Goal: Information Seeking & Learning: Learn about a topic

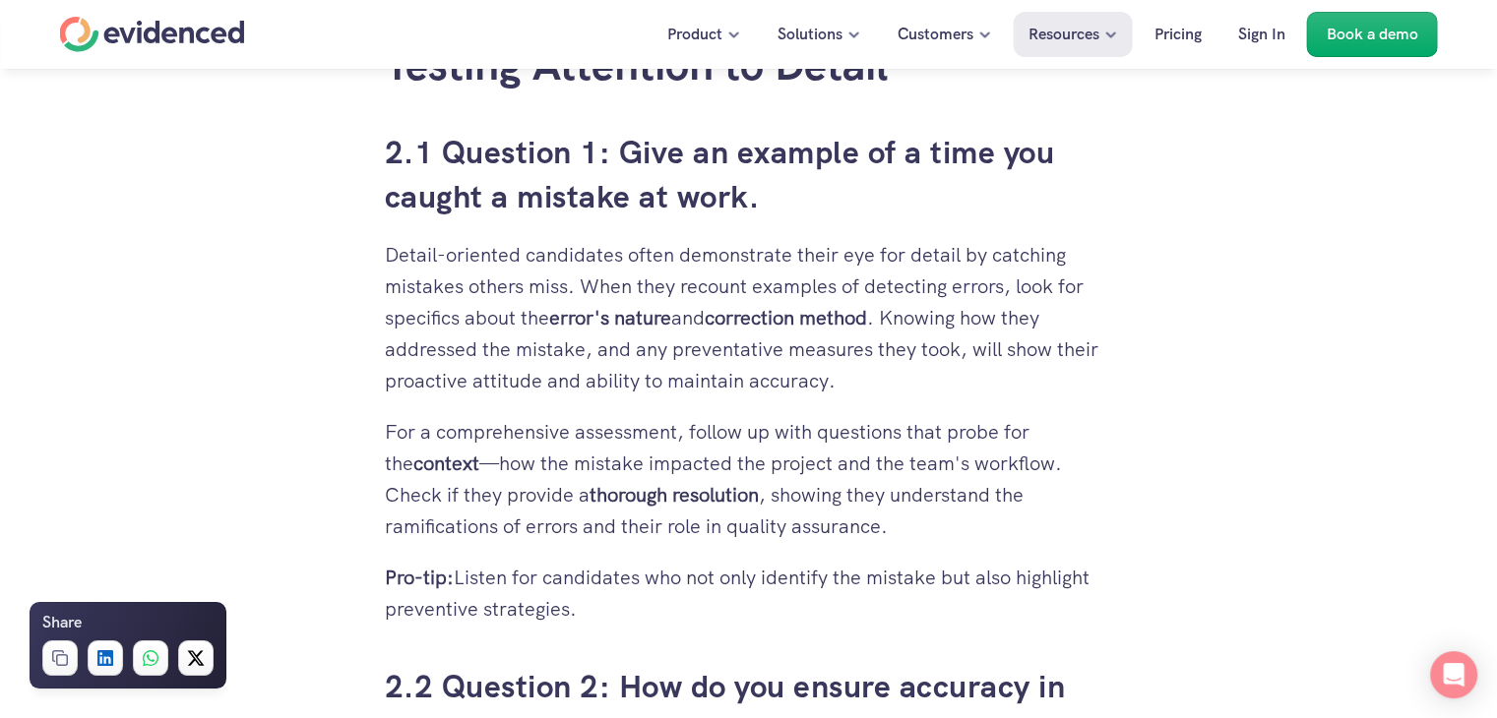
scroll to position [3051, 0]
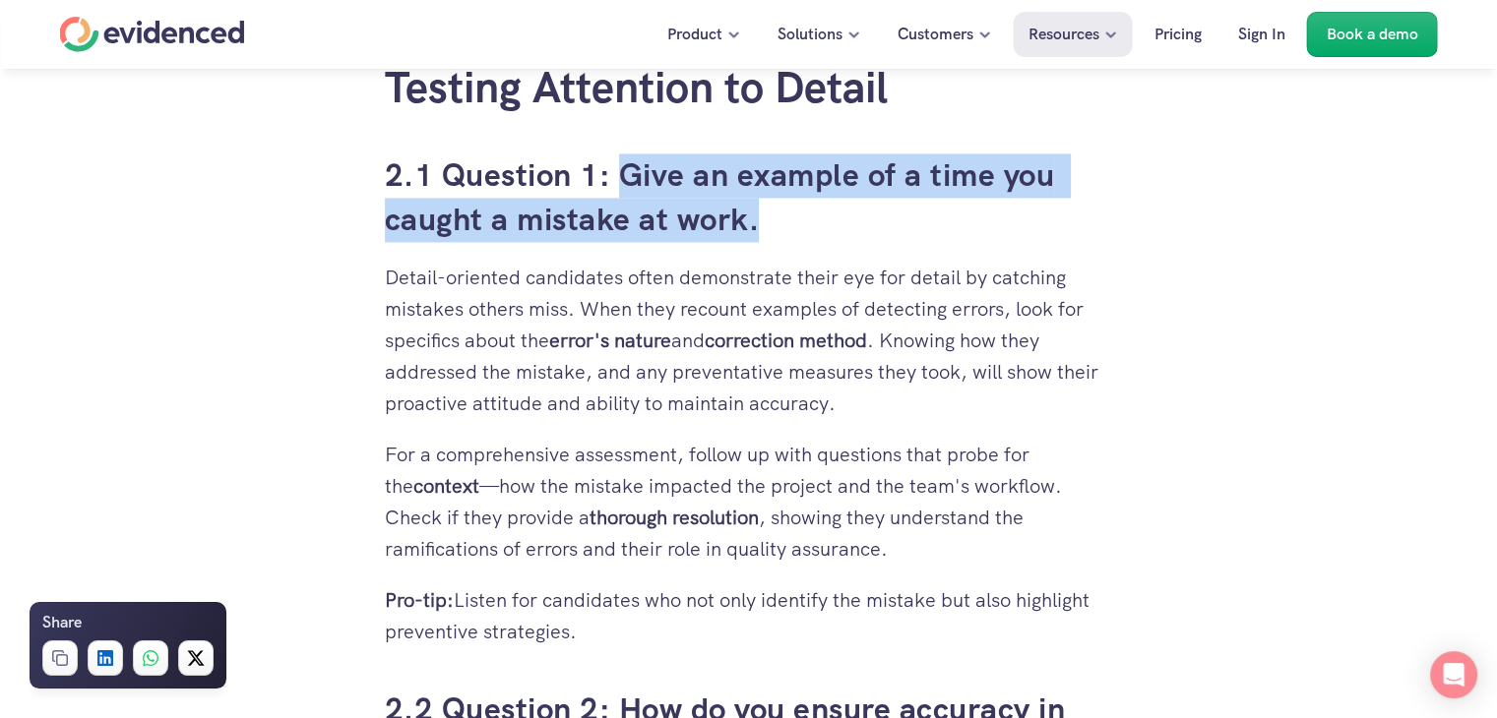
drag, startPoint x: 618, startPoint y: 162, endPoint x: 806, endPoint y: 214, distance: 194.8
click at [806, 214] on h3 "2.1 Question 1: Give an example of a time you caught a mistake at work." at bounding box center [749, 198] width 728 height 89
copy h3 "Give an example of a time you caught a mistake at work."
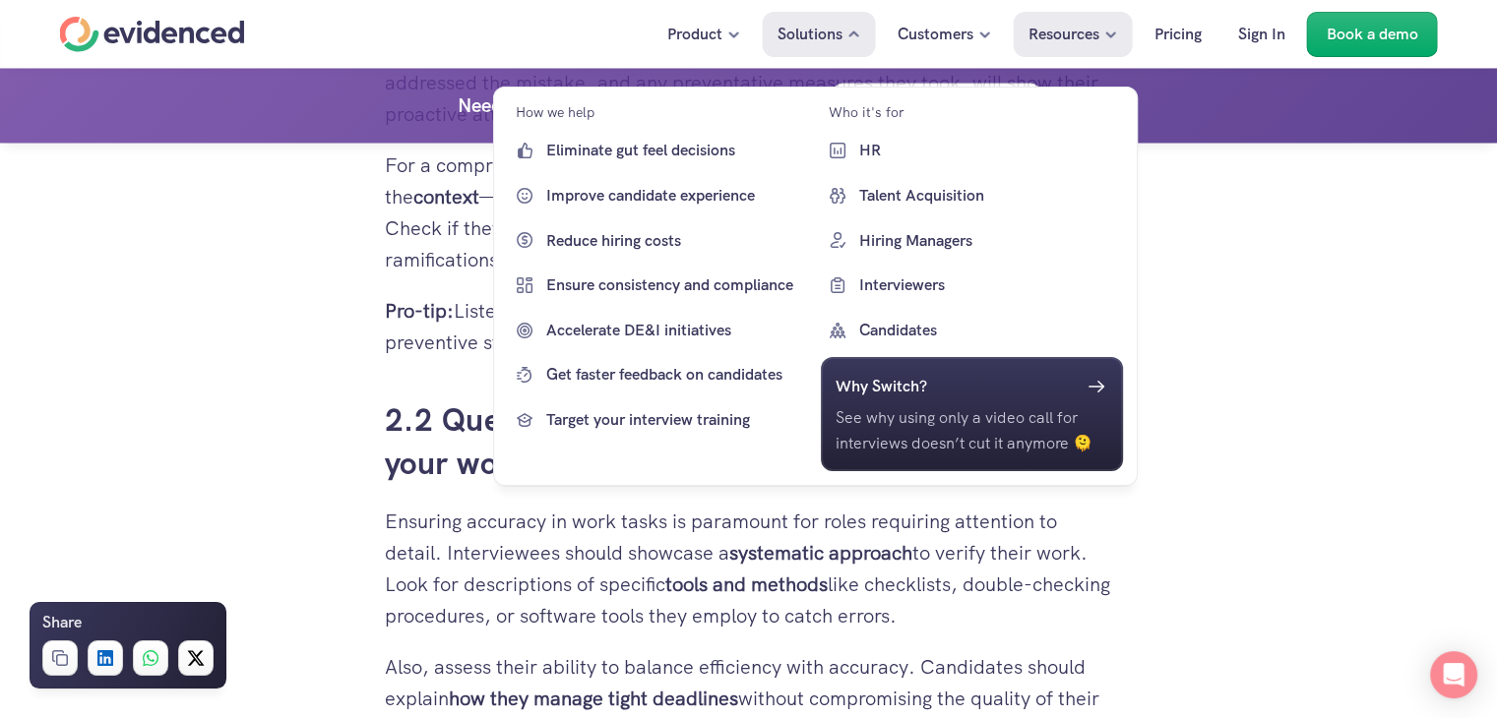
scroll to position [3445, 0]
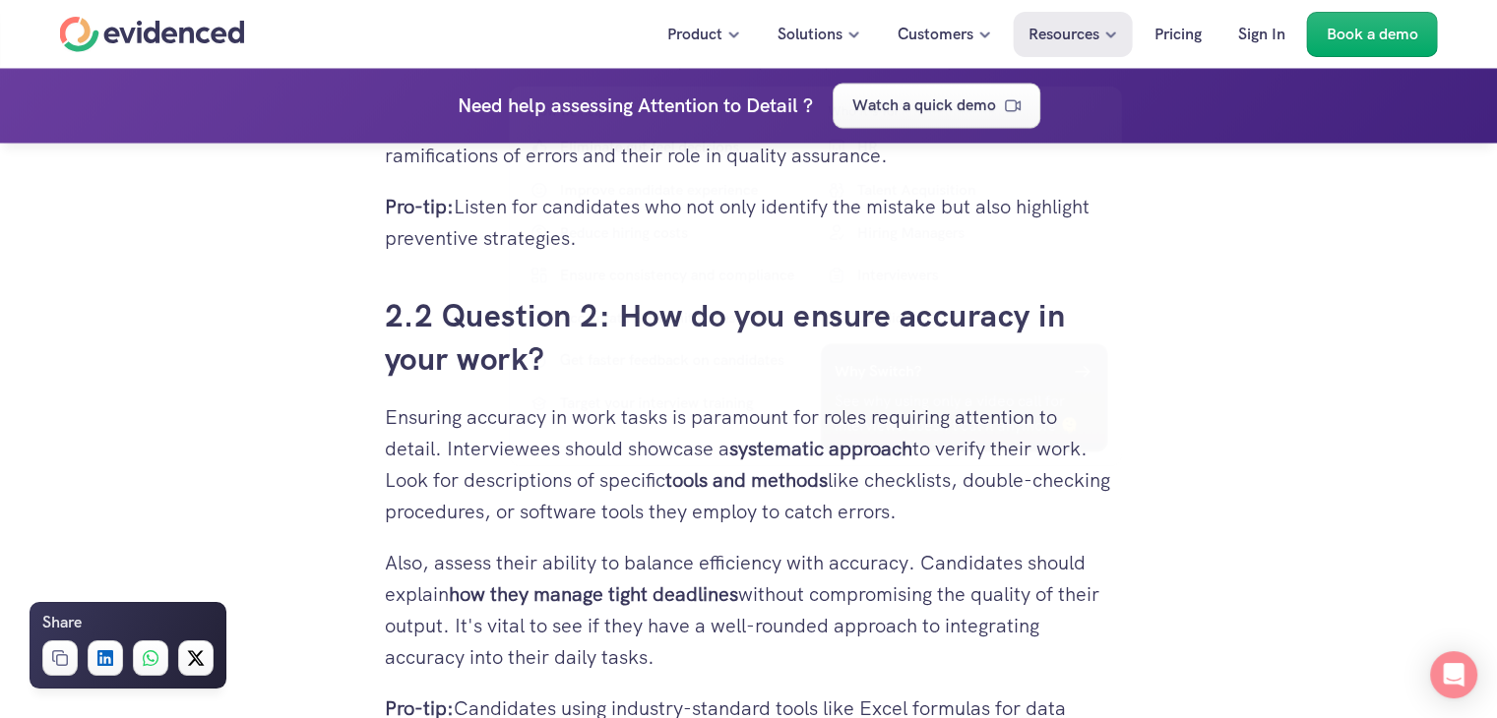
click at [404, 330] on h3 "2.2 Question 2: How do you ensure accuracy in your work?" at bounding box center [749, 337] width 728 height 89
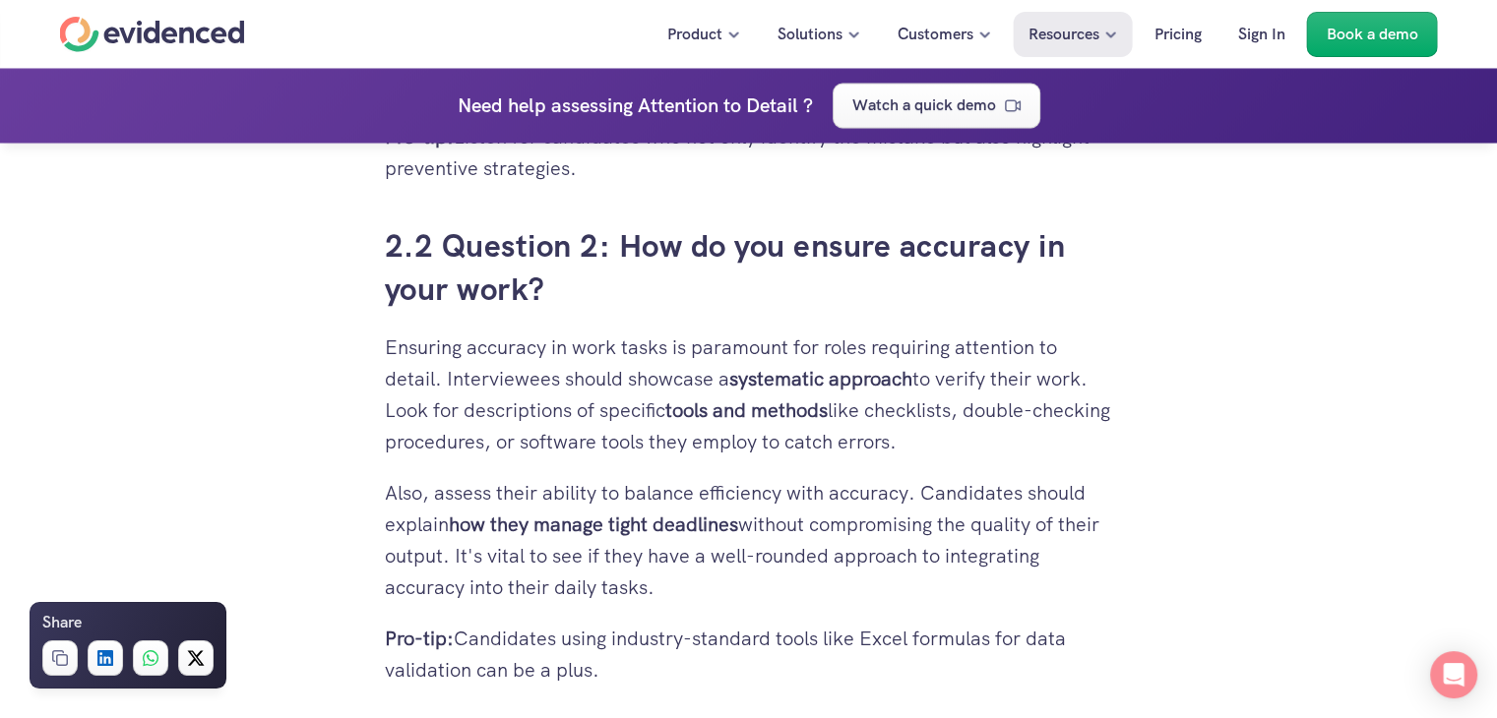
scroll to position [3543, 0]
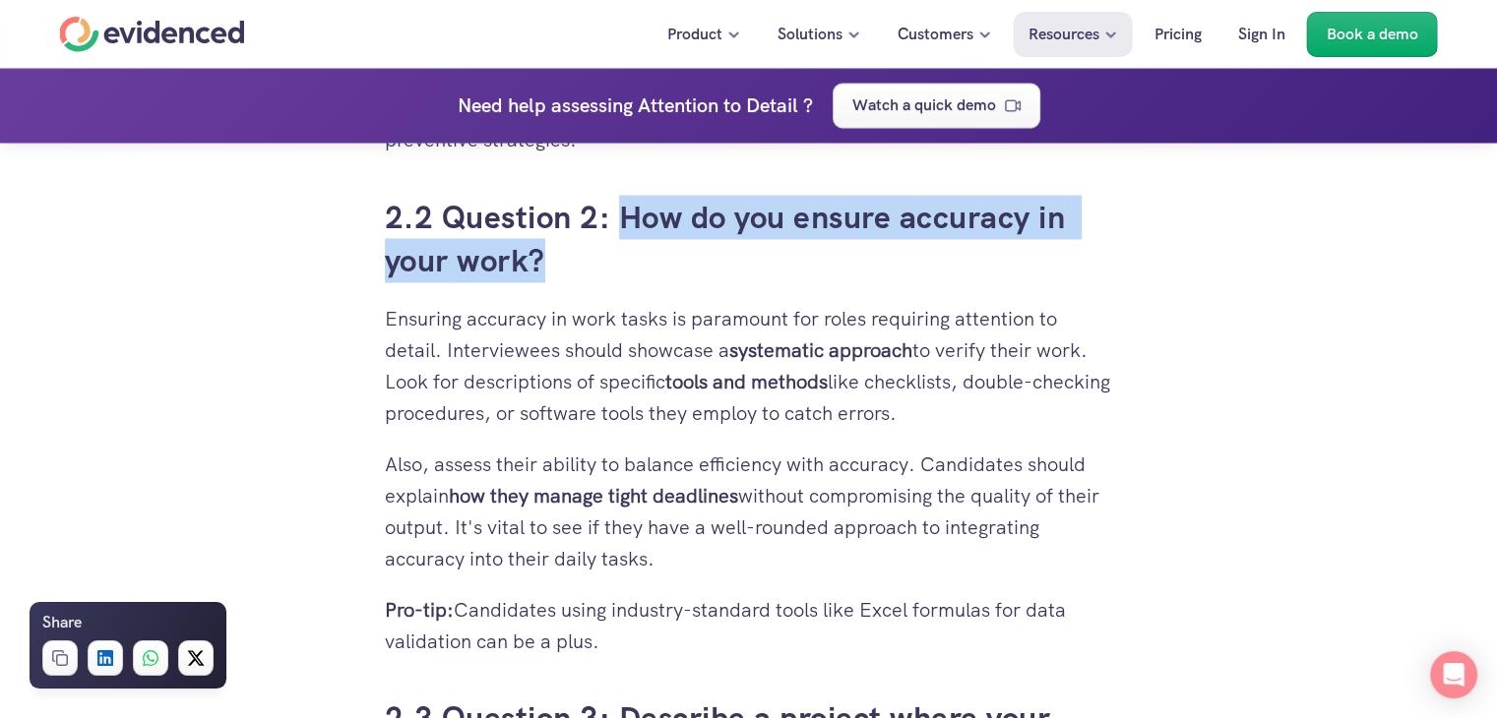
drag, startPoint x: 619, startPoint y: 195, endPoint x: 654, endPoint y: 276, distance: 87.8
click at [654, 276] on h3 "2.2 Question 2: How do you ensure accuracy in your work?" at bounding box center [749, 239] width 728 height 89
copy h3 "How do you ensure accuracy in your work?"
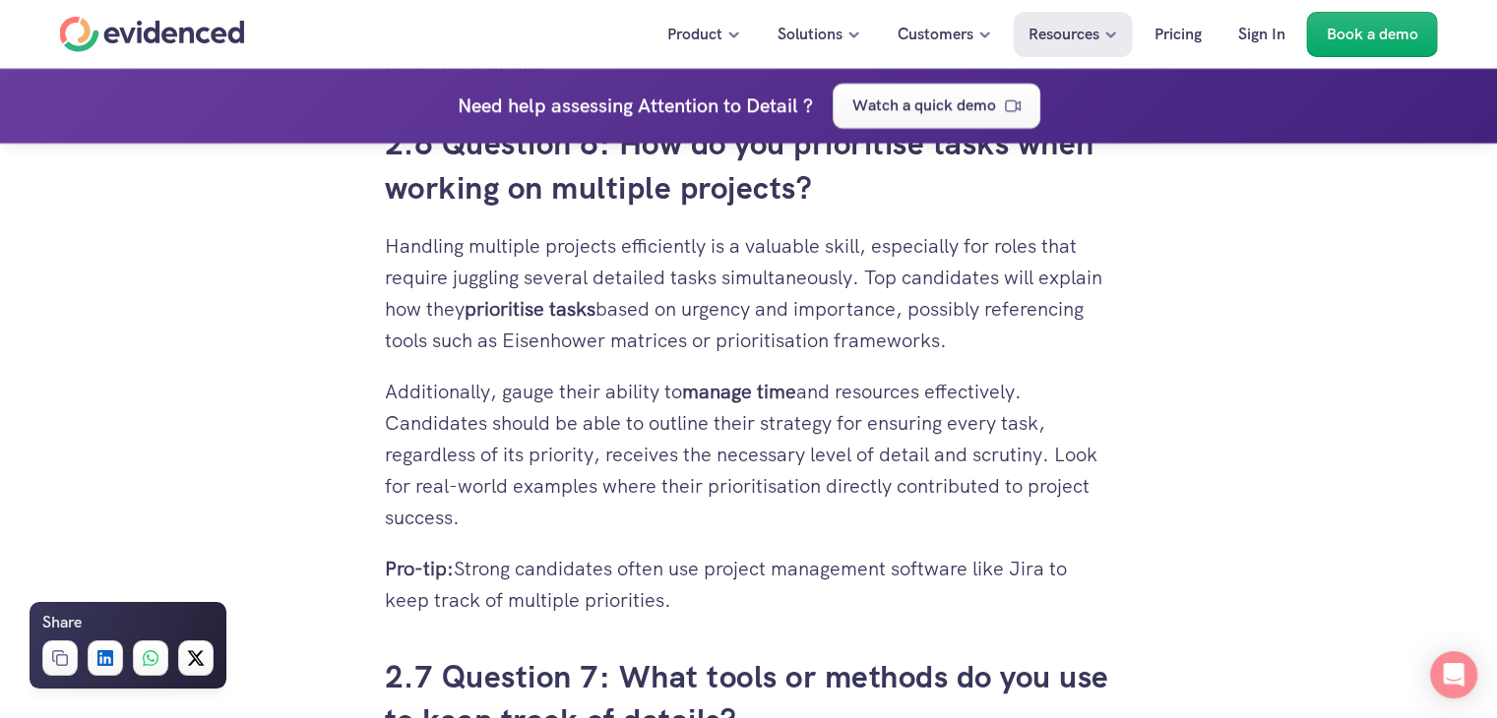
scroll to position [5610, 0]
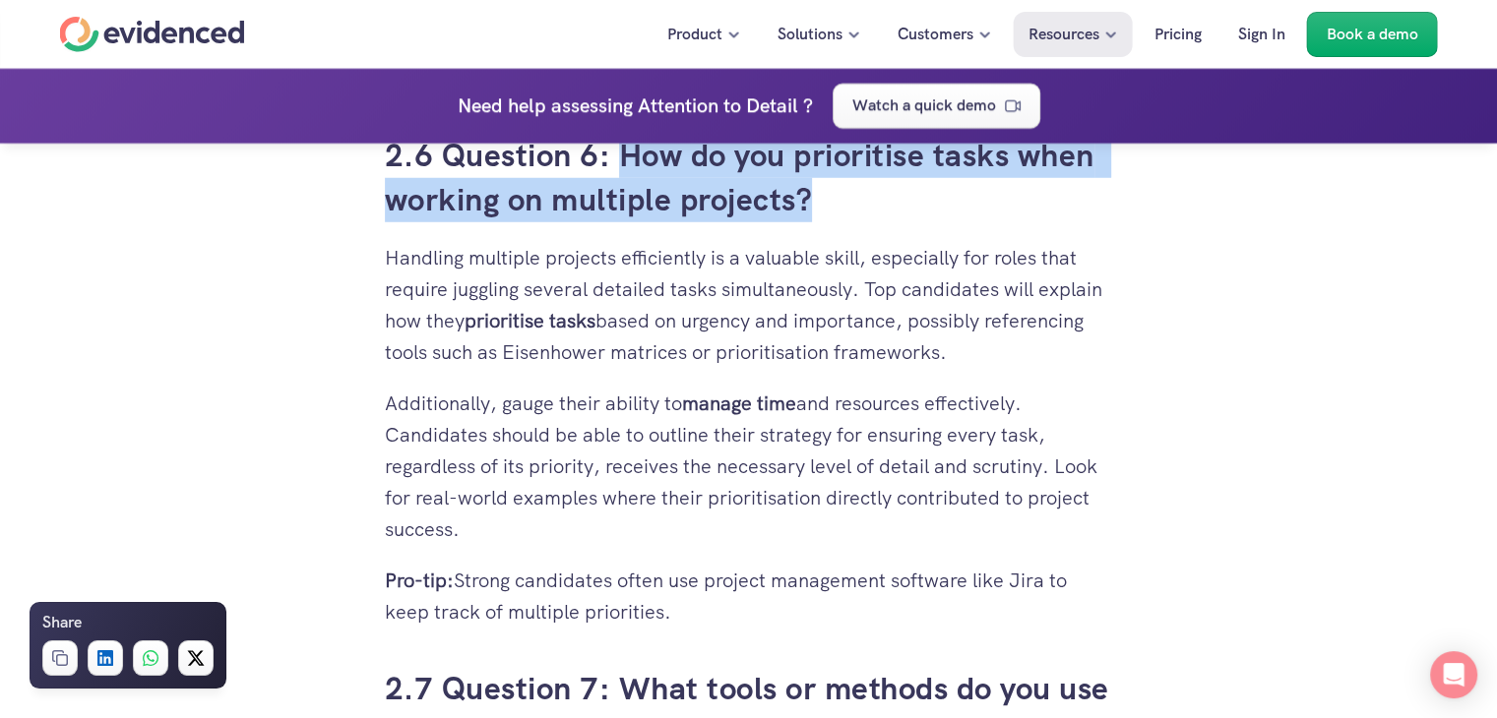
drag, startPoint x: 617, startPoint y: 179, endPoint x: 839, endPoint y: 241, distance: 230.0
click at [839, 222] on h3 "2.6 Question 6: How do you prioritise tasks when working on multiple projects?" at bounding box center [749, 178] width 728 height 89
copy h3 "How do you prioritise tasks when working on multiple projects?"
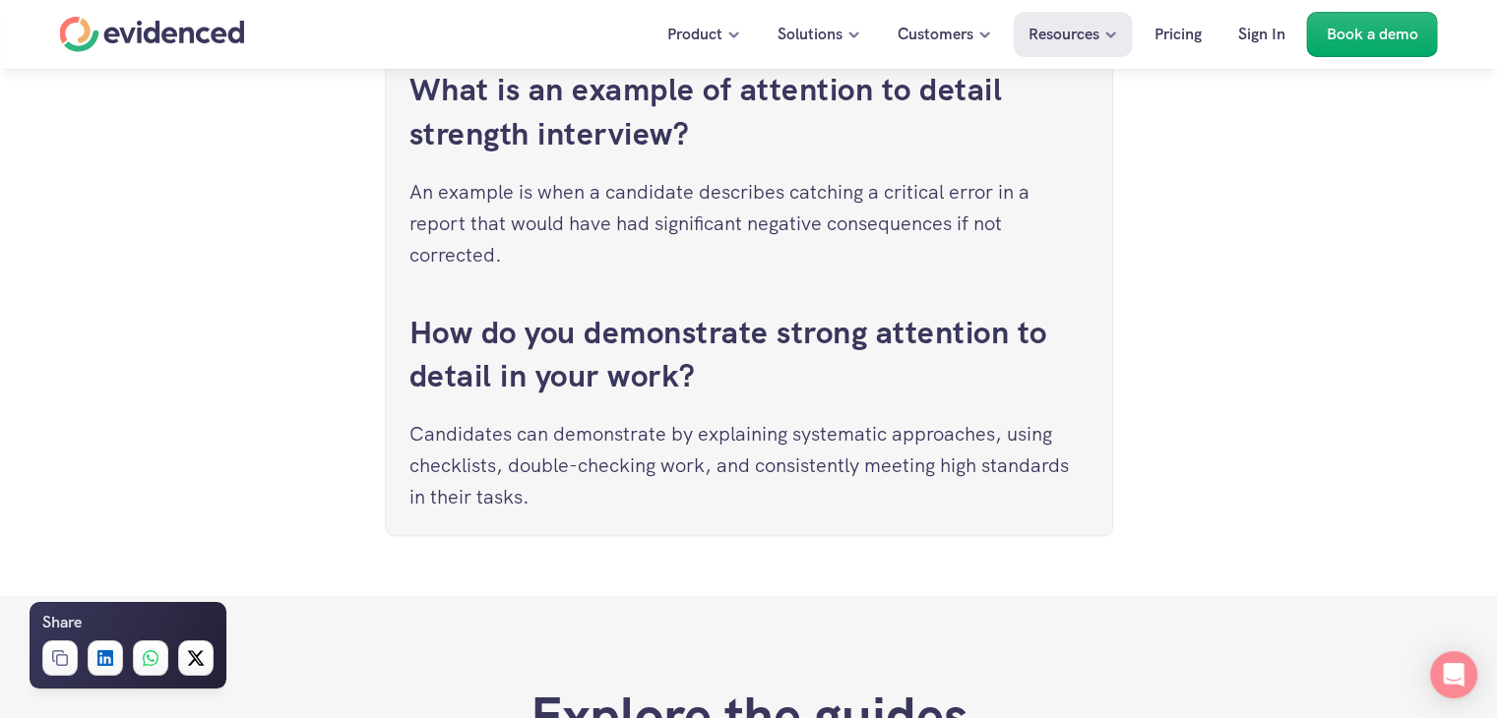
scroll to position [11122, 0]
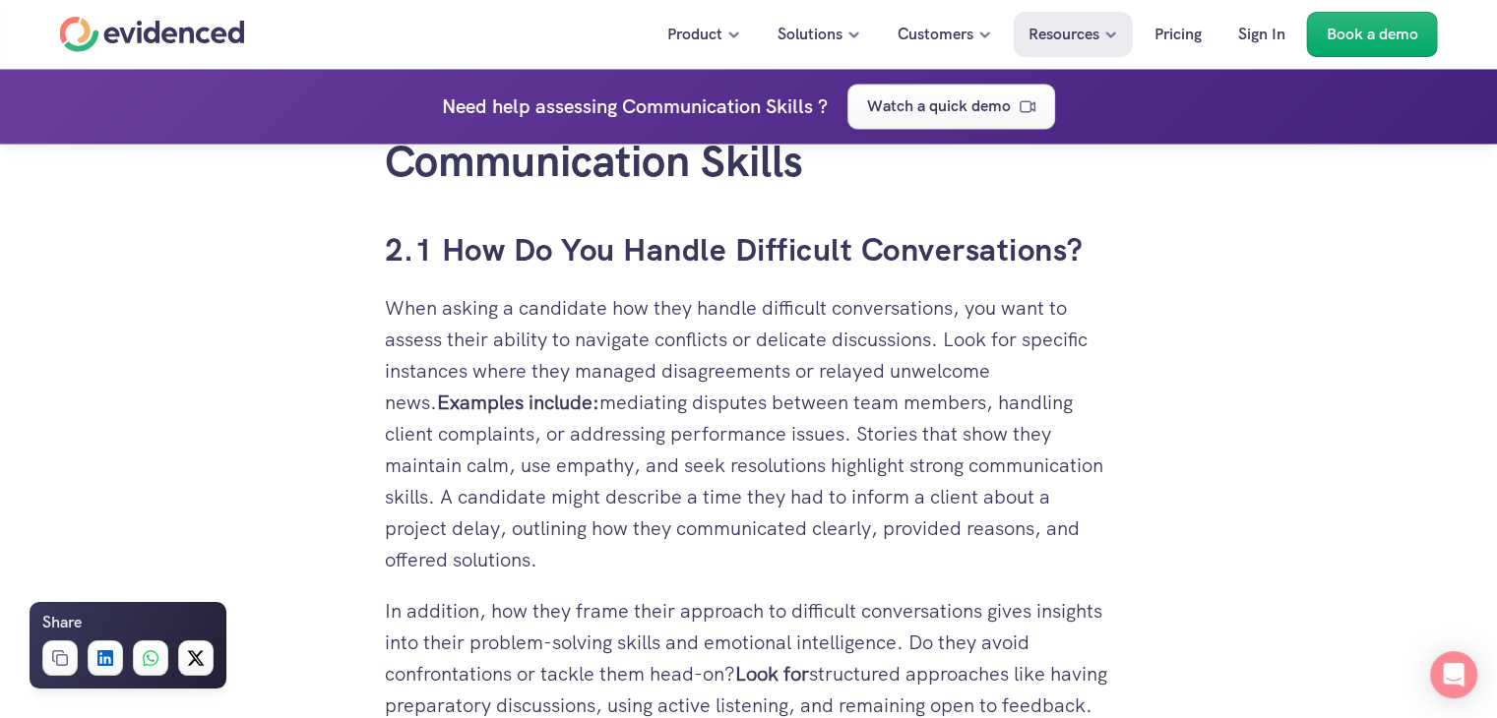
scroll to position [3543, 0]
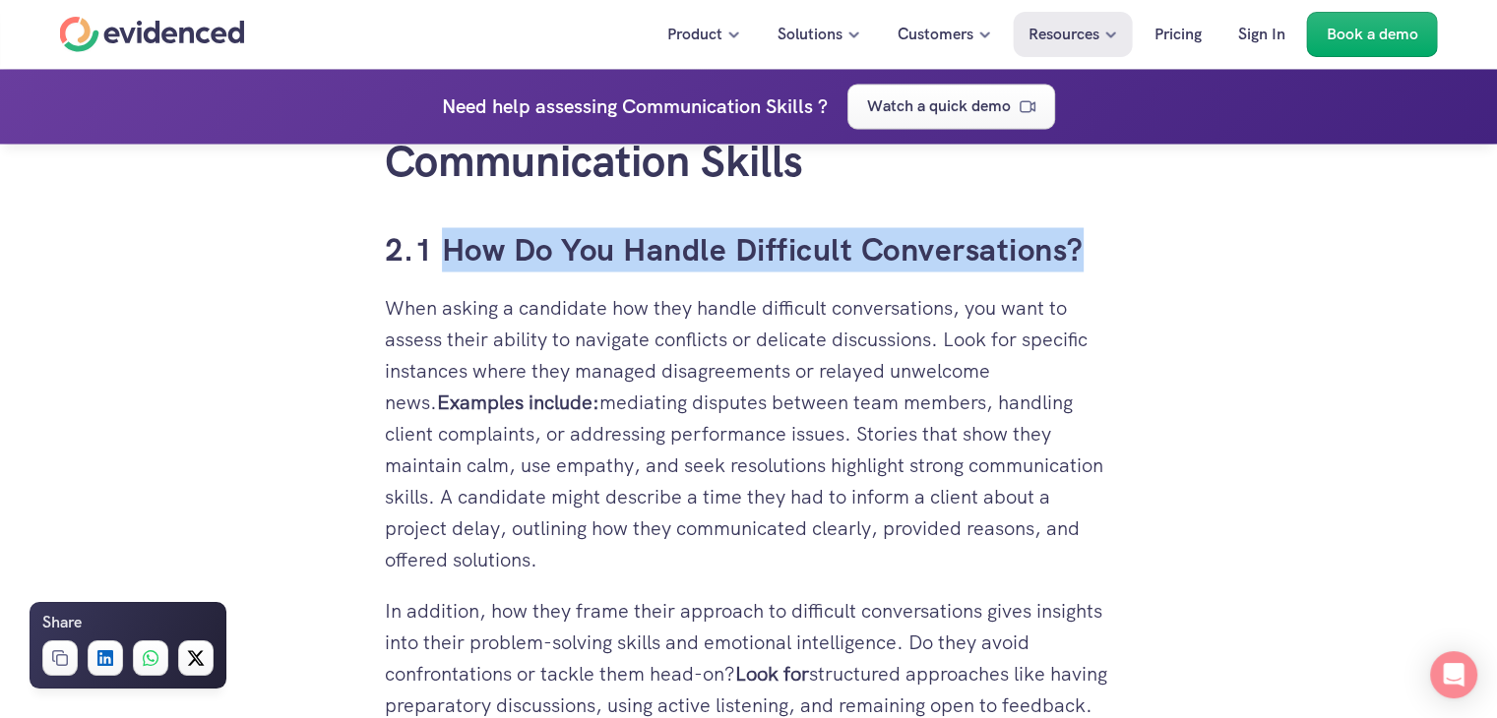
drag, startPoint x: 437, startPoint y: 258, endPoint x: 1109, endPoint y: 259, distance: 672.2
click at [1109, 259] on h3 "2.1 How Do You Handle Difficult Conversations?" at bounding box center [749, 249] width 728 height 44
copy h3 "How Do You Handle Difficult Conversations?"
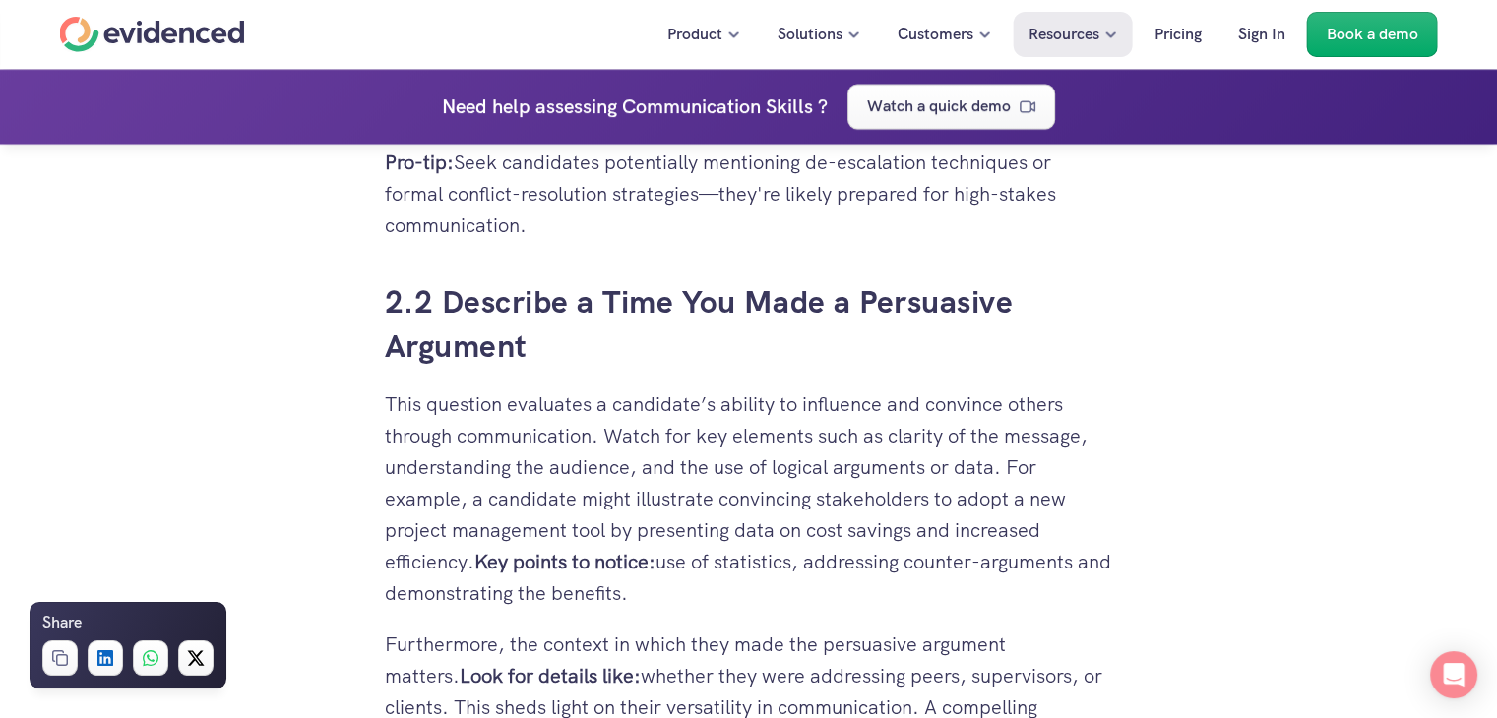
scroll to position [4232, 0]
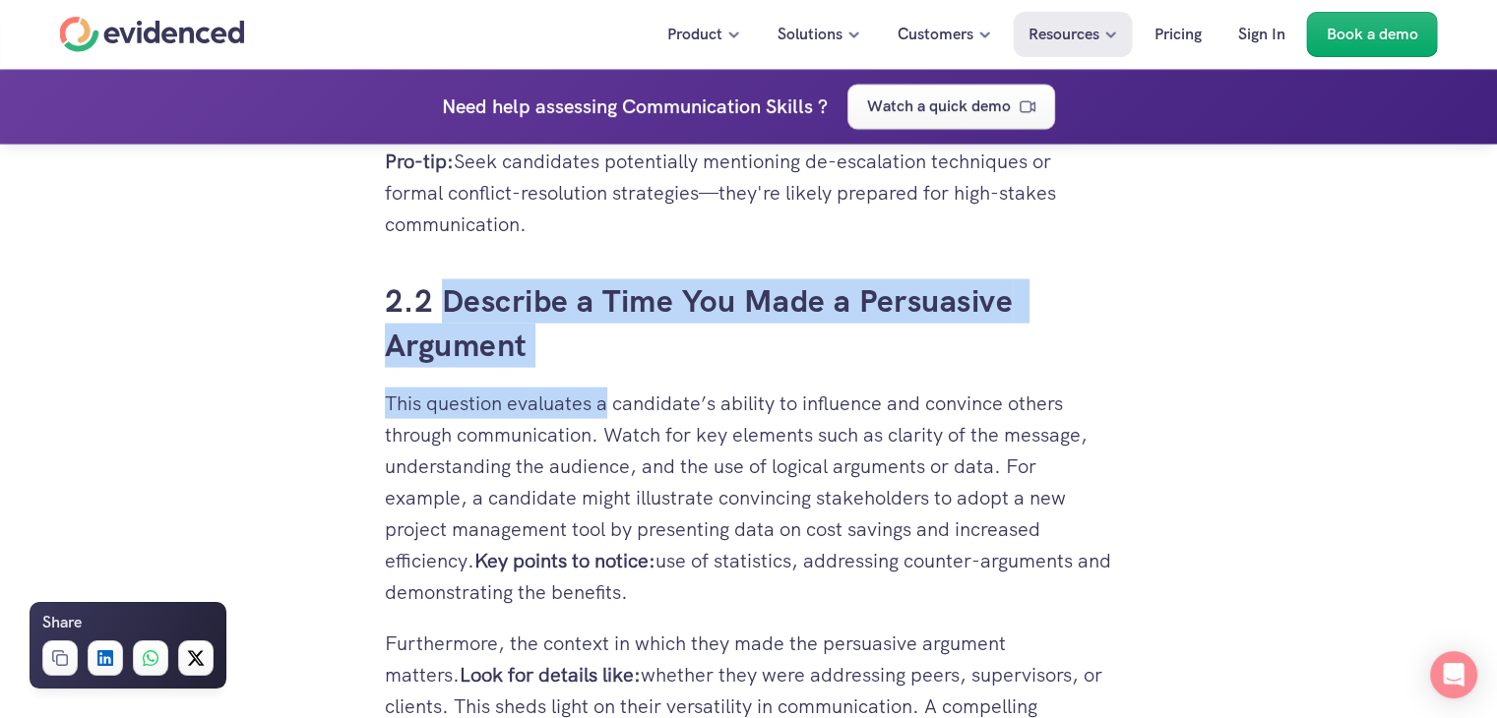
drag, startPoint x: 438, startPoint y: 280, endPoint x: 604, endPoint y: 383, distance: 195.8
click at [556, 339] on h3 "2.2 Describe a Time You Made a Persuasive Argument" at bounding box center [749, 324] width 728 height 89
drag, startPoint x: 433, startPoint y: 278, endPoint x: 562, endPoint y: 346, distance: 146.2
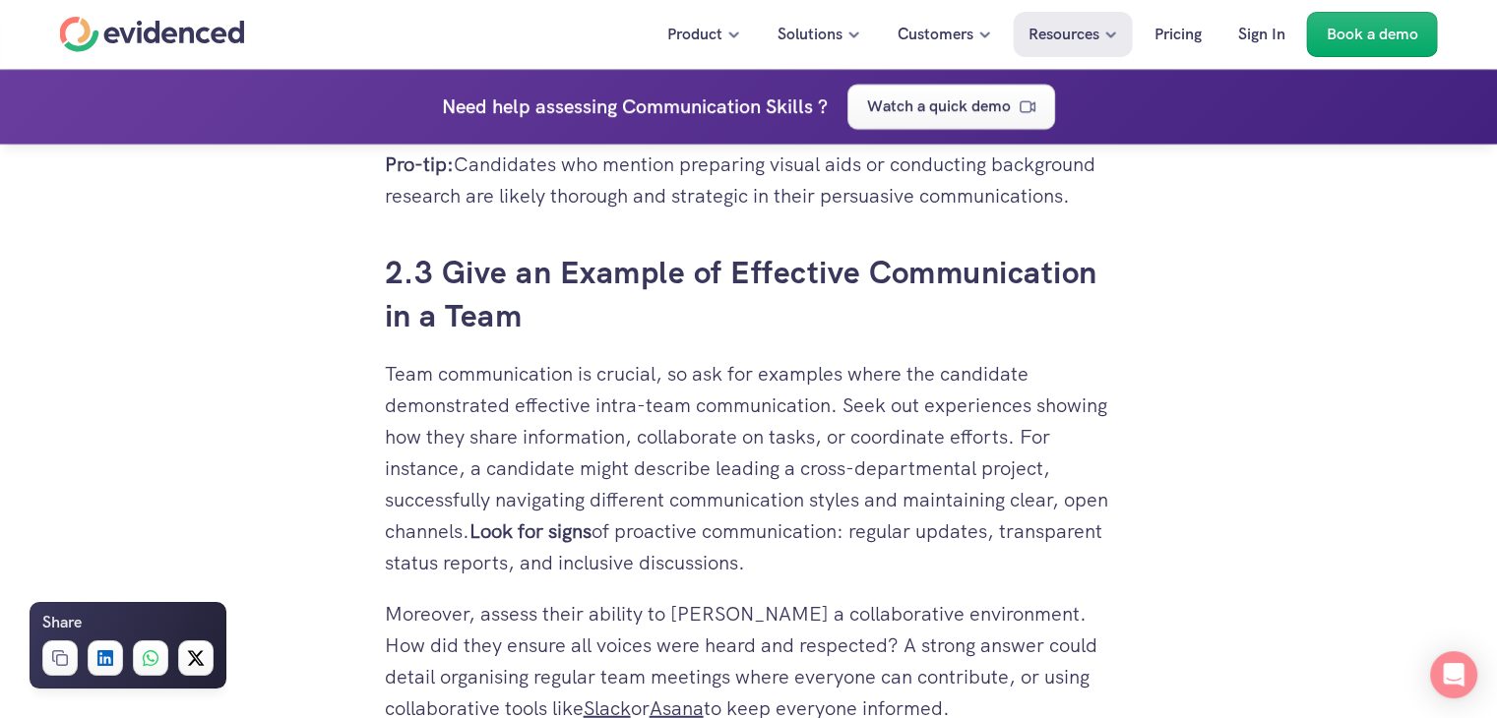
scroll to position [4921, 0]
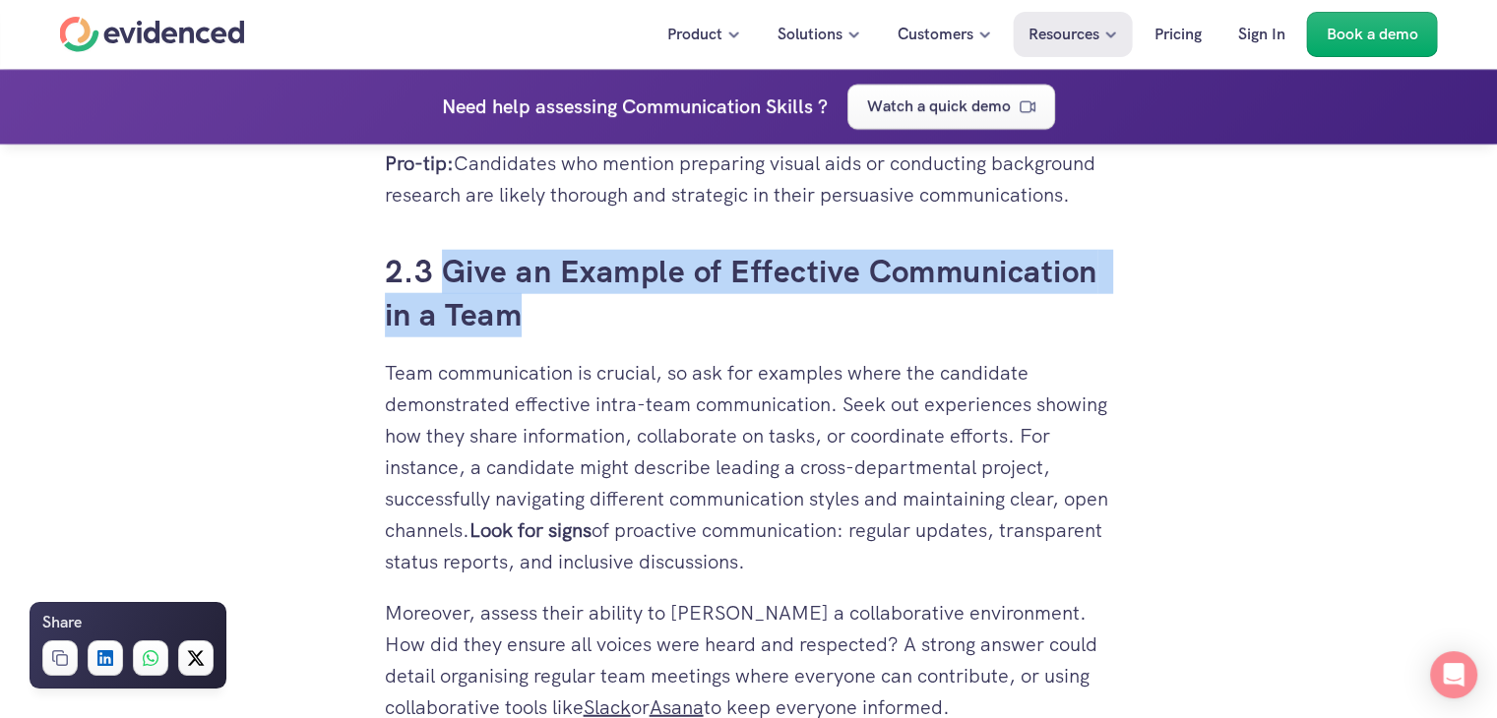
drag, startPoint x: 443, startPoint y: 256, endPoint x: 571, endPoint y: 336, distance: 150.8
click at [571, 336] on h3 "2.3 Give an Example of Effective Communication in a Team" at bounding box center [749, 294] width 728 height 89
copy h3 "Give an Example of Effective Communication in a Team"
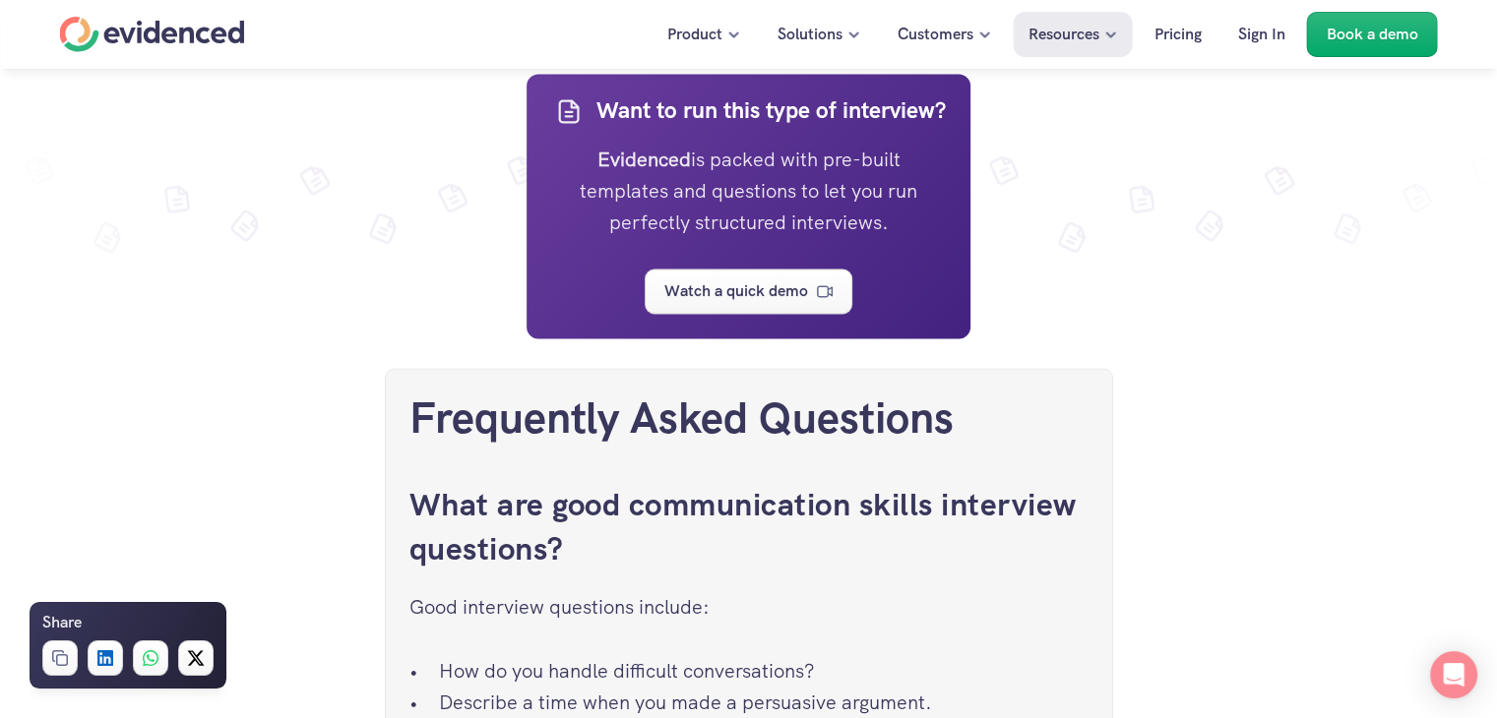
scroll to position [10728, 0]
